Goal: Find specific page/section: Find specific page/section

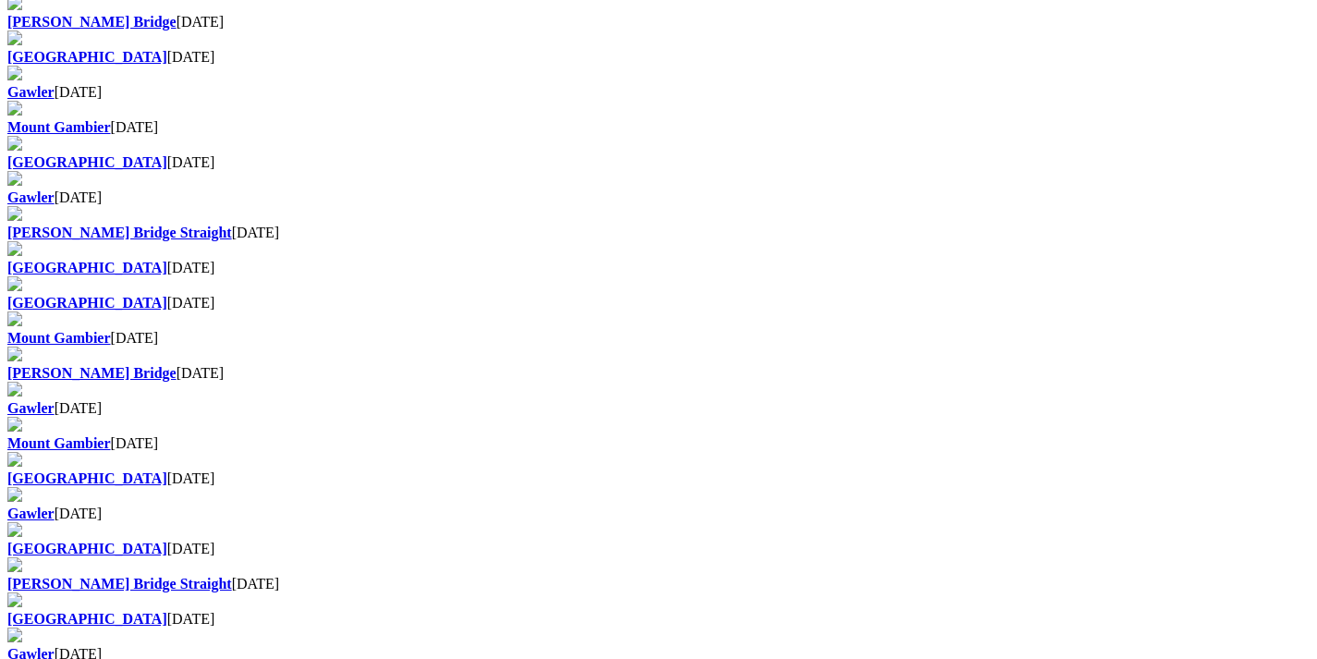
scroll to position [1358, 0]
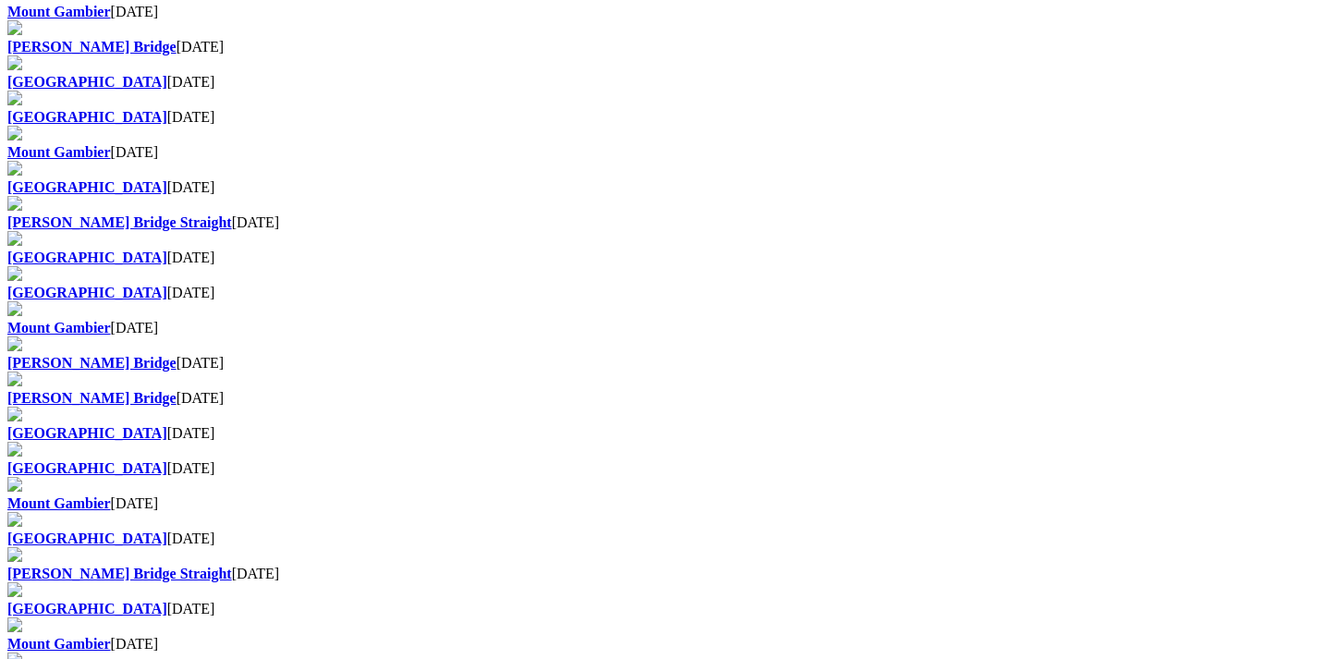
scroll to position [1202, 0]
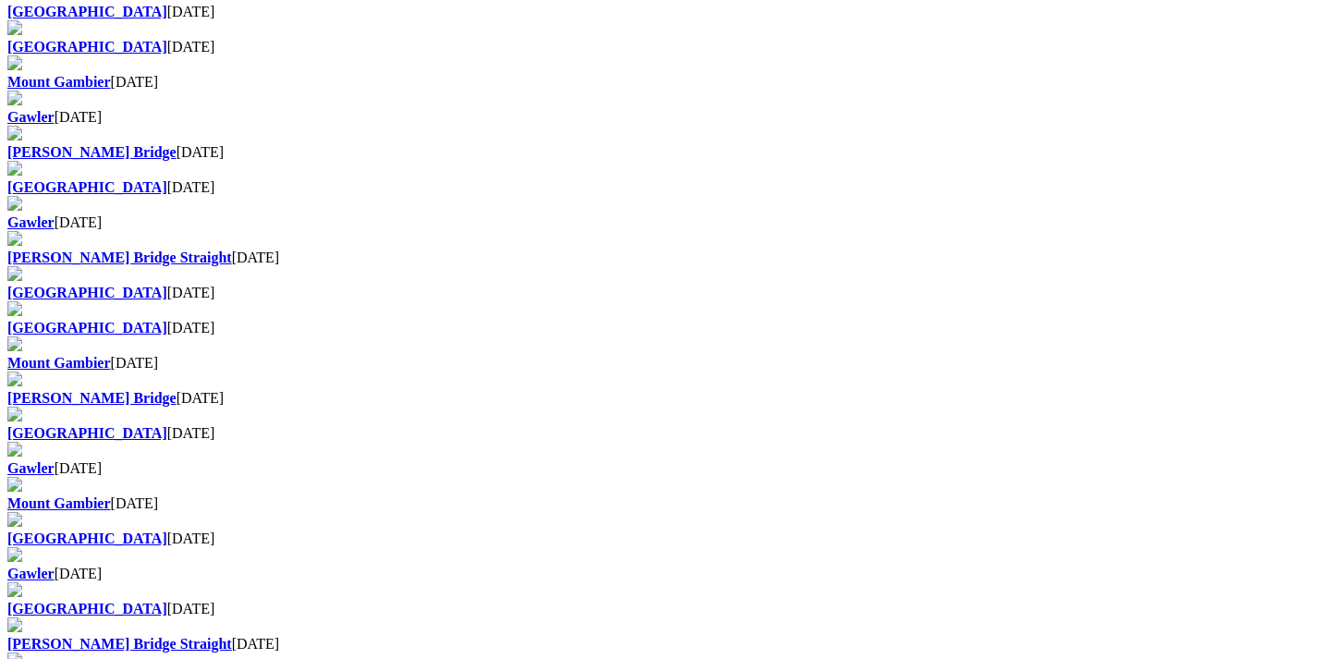
scroll to position [1386, 0]
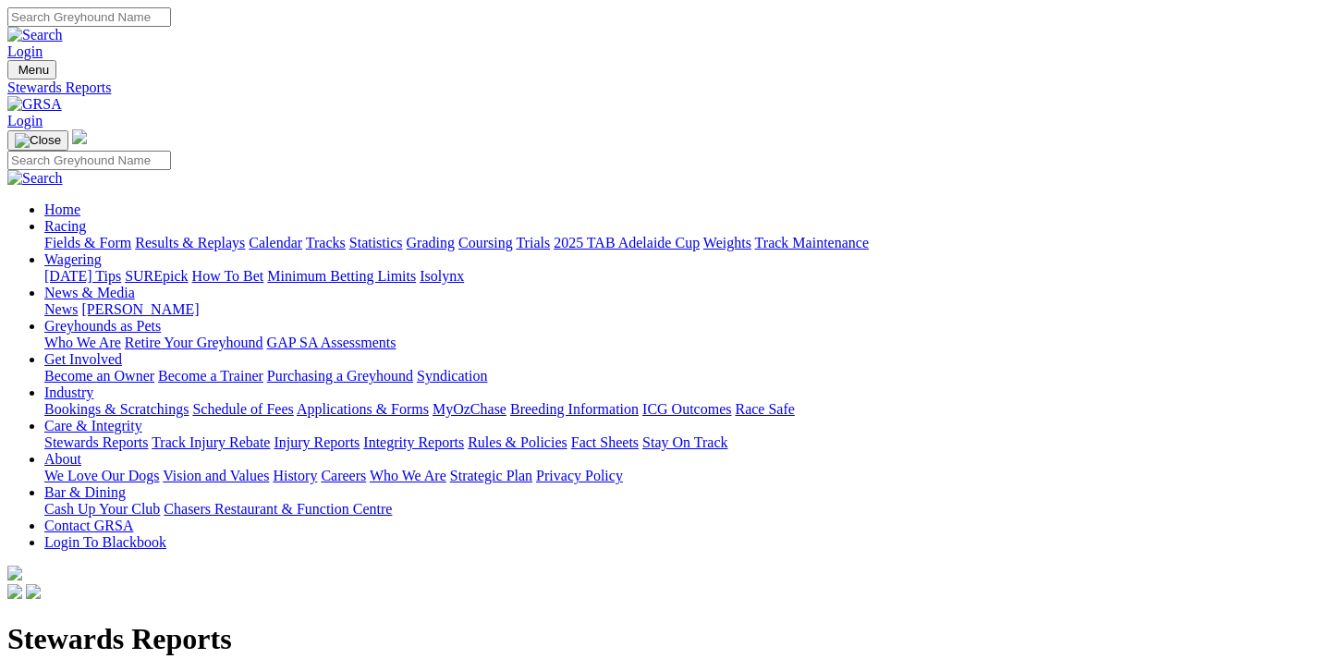
scroll to position [462, 0]
